Goal: Information Seeking & Learning: Compare options

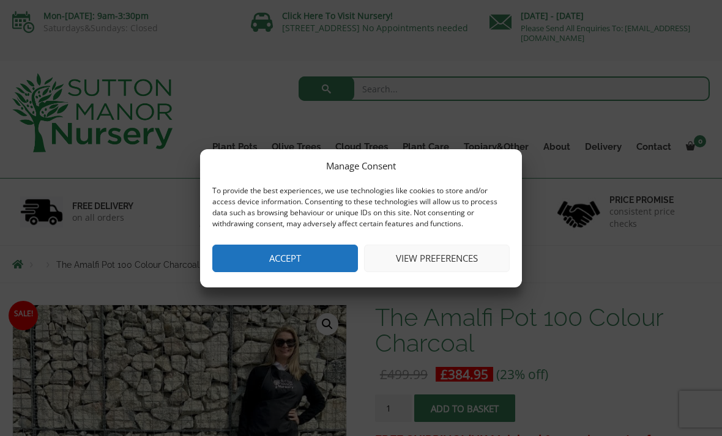
click at [317, 256] on button "Accept" at bounding box center [285, 259] width 146 height 28
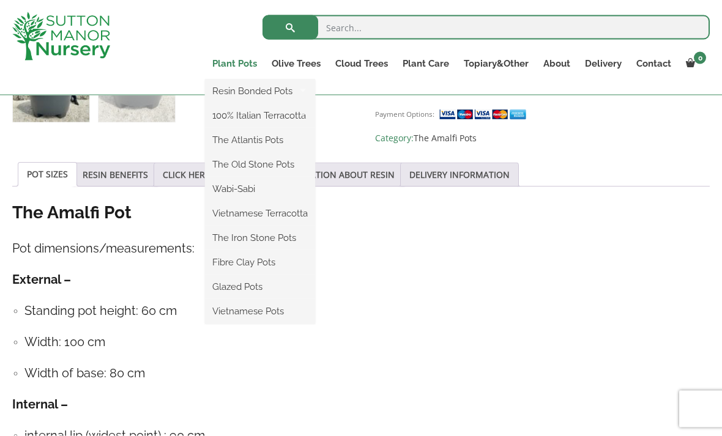
scroll to position [589, 0]
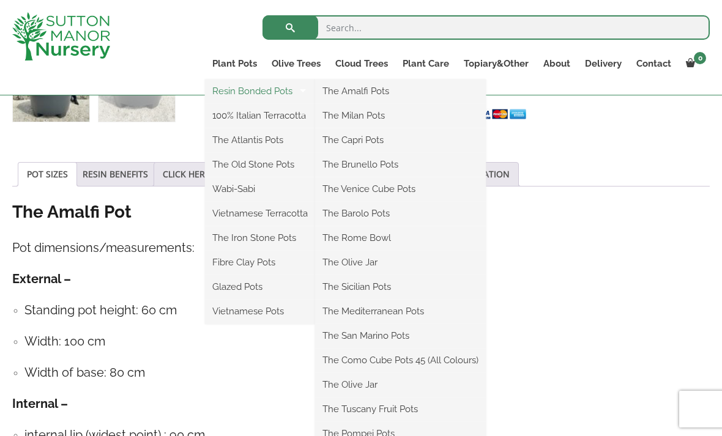
click at [247, 93] on link "Resin Bonded Pots" at bounding box center [260, 91] width 110 height 18
click at [374, 84] on link "The Amalfi Pots" at bounding box center [400, 91] width 171 height 18
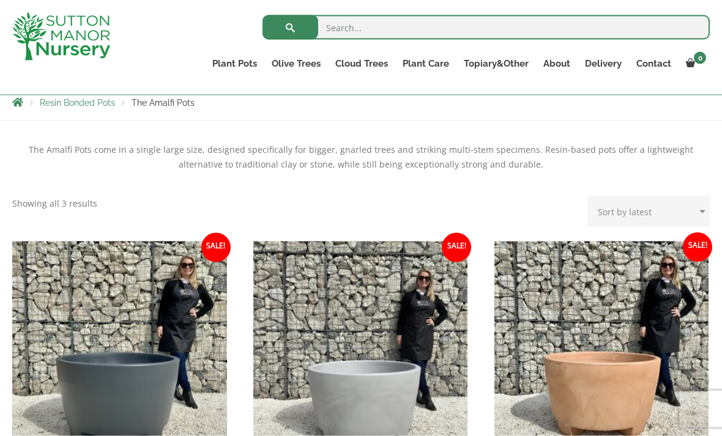
scroll to position [221, 0]
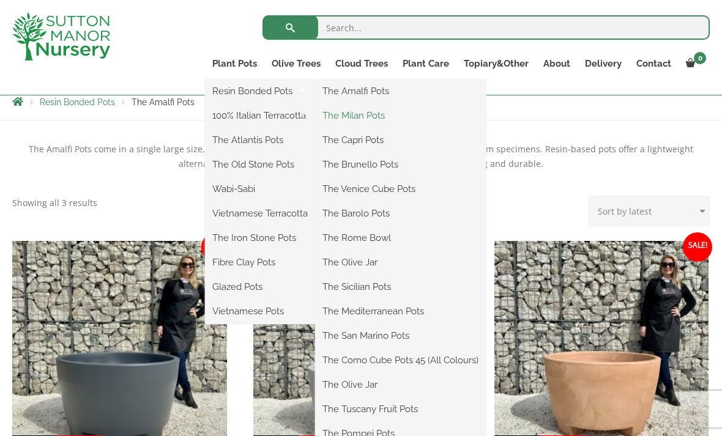
click at [374, 124] on link "The Milan Pots" at bounding box center [400, 115] width 171 height 18
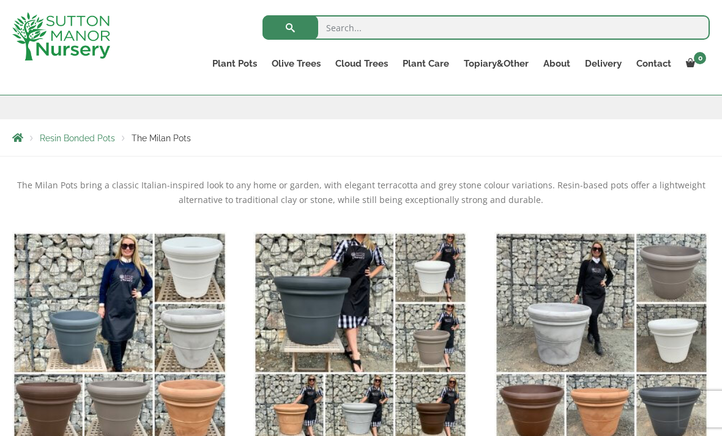
scroll to position [193, 0]
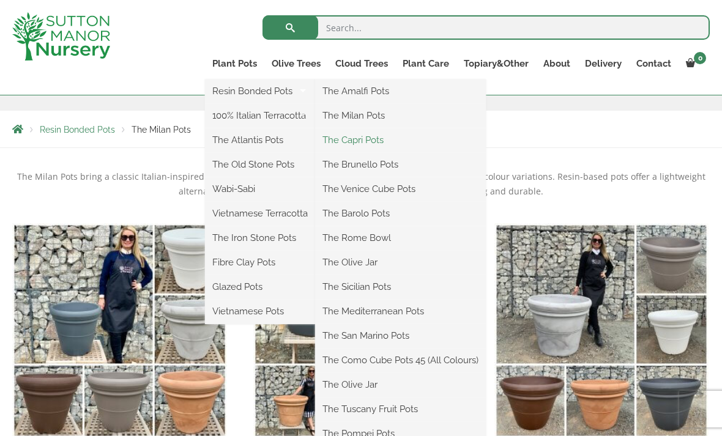
click at [368, 142] on link "The Capri Pots" at bounding box center [400, 140] width 171 height 18
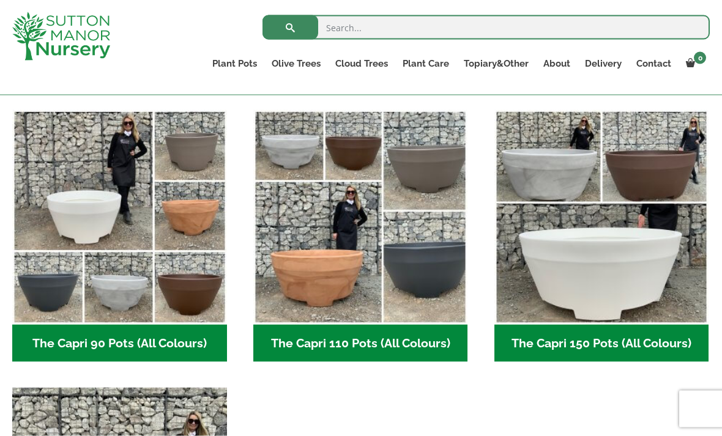
scroll to position [579, 0]
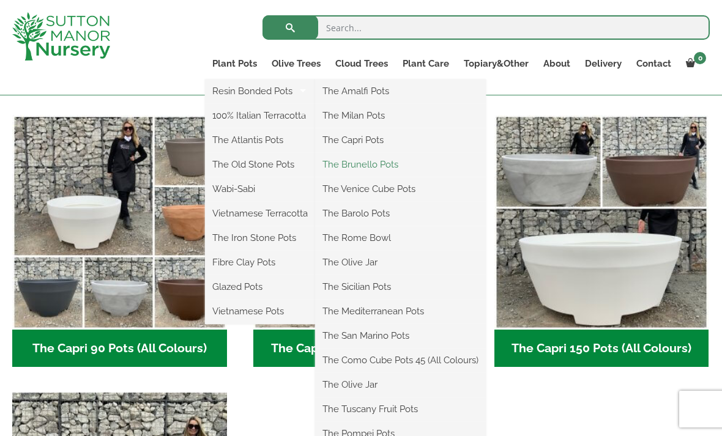
click at [371, 166] on link "The Brunello Pots" at bounding box center [400, 164] width 171 height 18
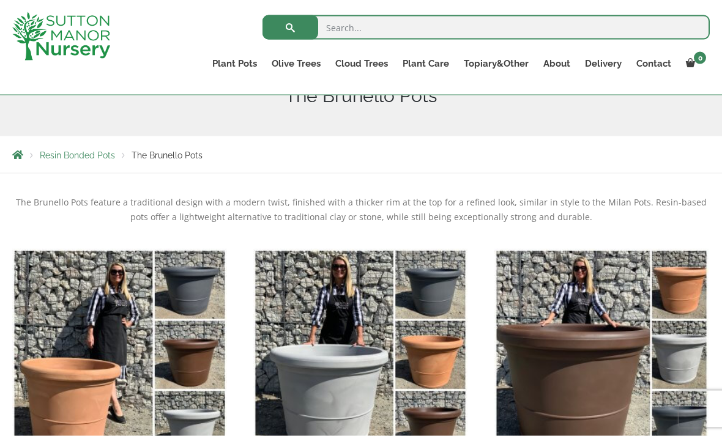
scroll to position [168, 0]
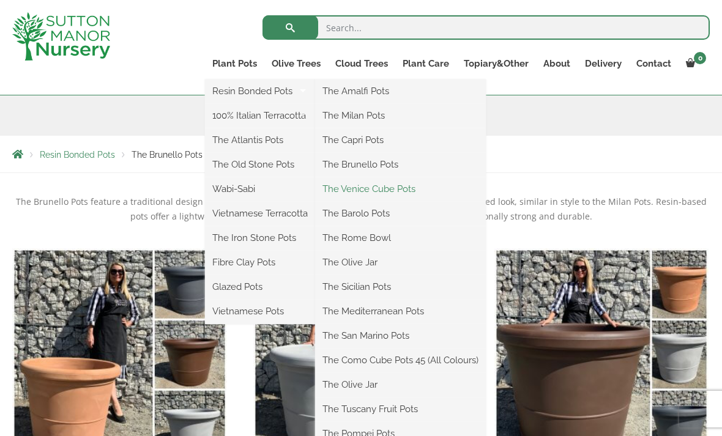
click at [396, 194] on link "The Venice Cube Pots" at bounding box center [400, 189] width 171 height 18
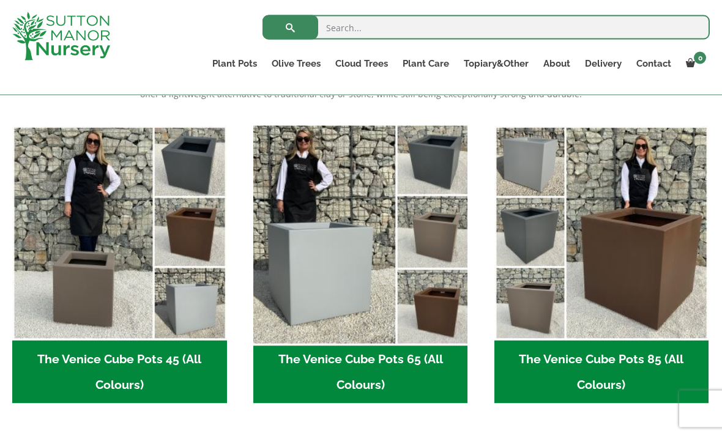
scroll to position [291, 0]
click at [378, 262] on img "Visit product category The Venice Cube Pots 65 (All Colours)" at bounding box center [360, 232] width 225 height 225
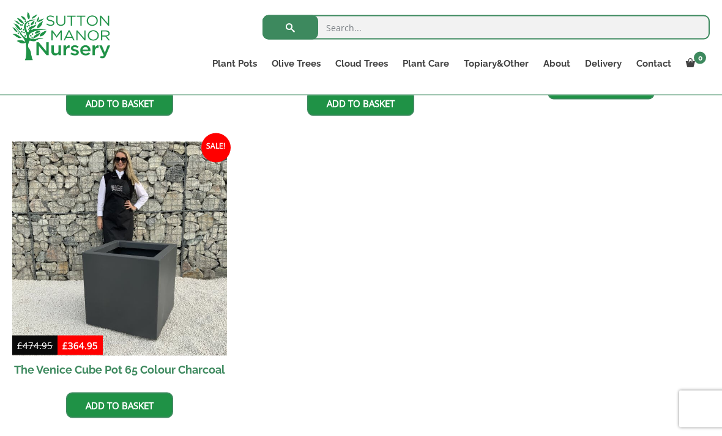
scroll to position [591, 0]
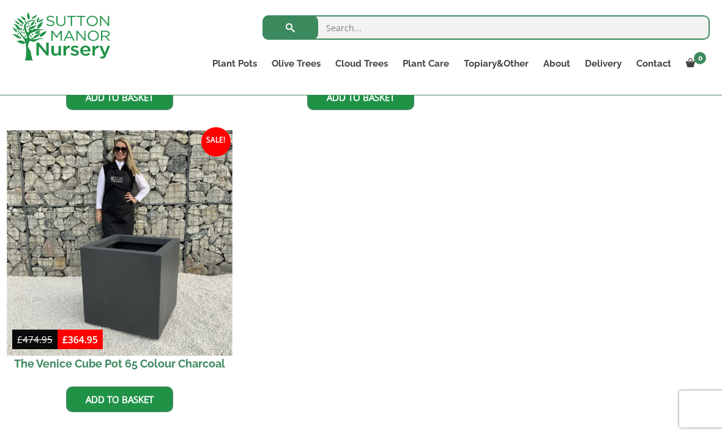
click at [197, 275] on img at bounding box center [119, 242] width 225 height 225
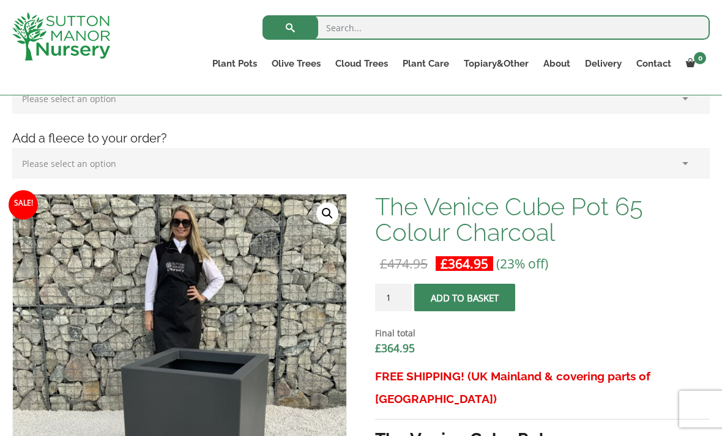
scroll to position [282, 0]
